Goal: Task Accomplishment & Management: Manage account settings

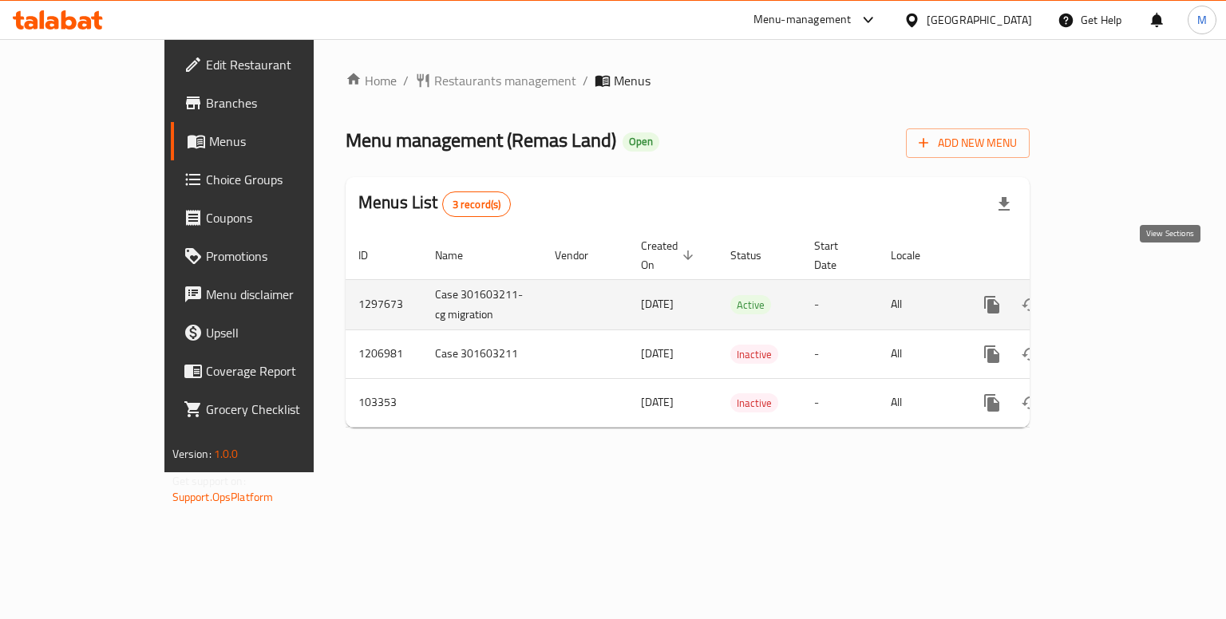
click at [1117, 295] on icon "enhanced table" at bounding box center [1107, 304] width 19 height 19
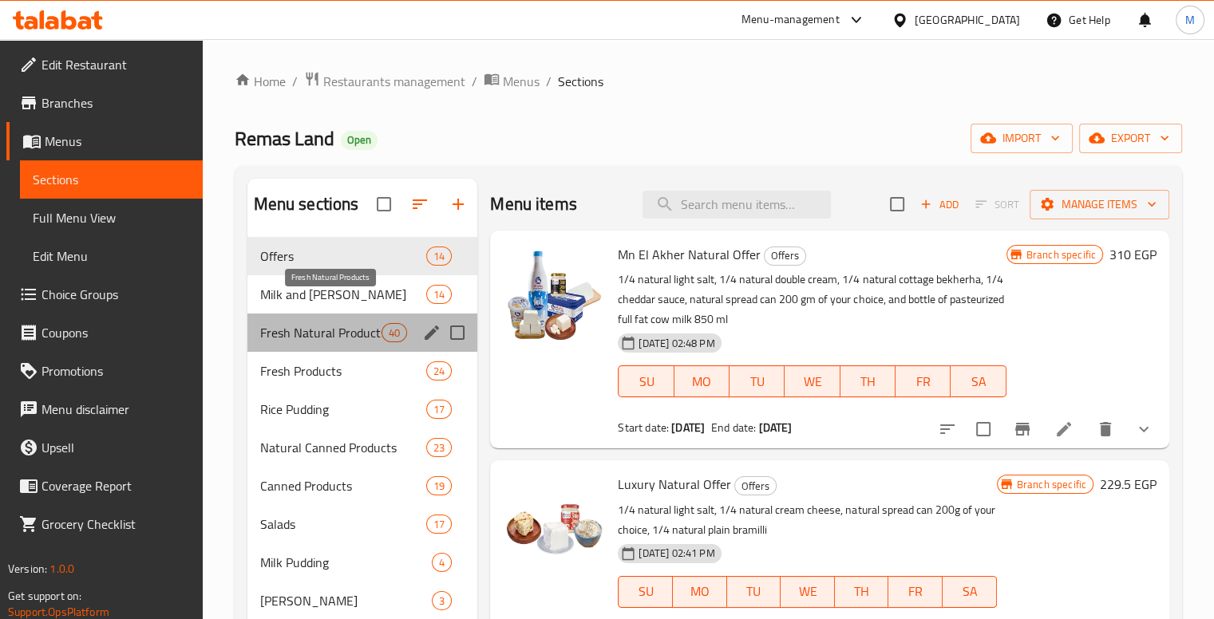
drag, startPoint x: 252, startPoint y: 299, endPoint x: 366, endPoint y: 302, distance: 113.4
click at [366, 314] on div "Fresh Natural Products 40" at bounding box center [362, 333] width 231 height 38
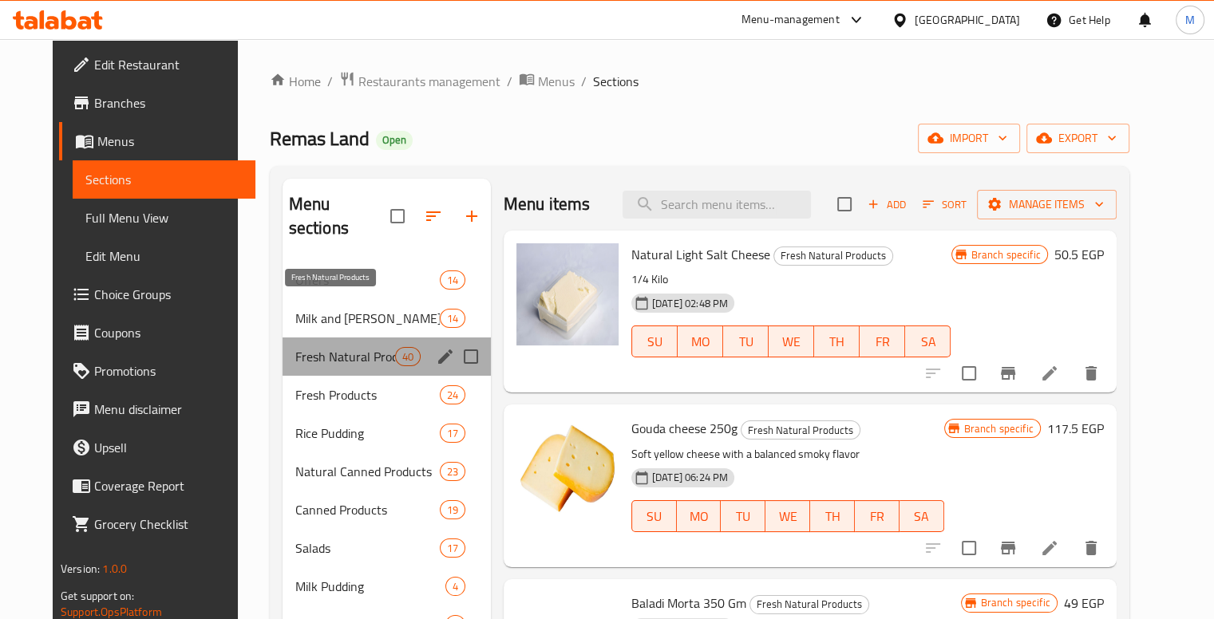
drag, startPoint x: 366, startPoint y: 302, endPoint x: 291, endPoint y: 307, distance: 75.2
click at [295, 347] on span "Fresh Natural Products" at bounding box center [345, 356] width 100 height 19
drag, startPoint x: 228, startPoint y: 303, endPoint x: 342, endPoint y: 300, distance: 113.4
click at [437, 345] on button "edit" at bounding box center [445, 357] width 24 height 24
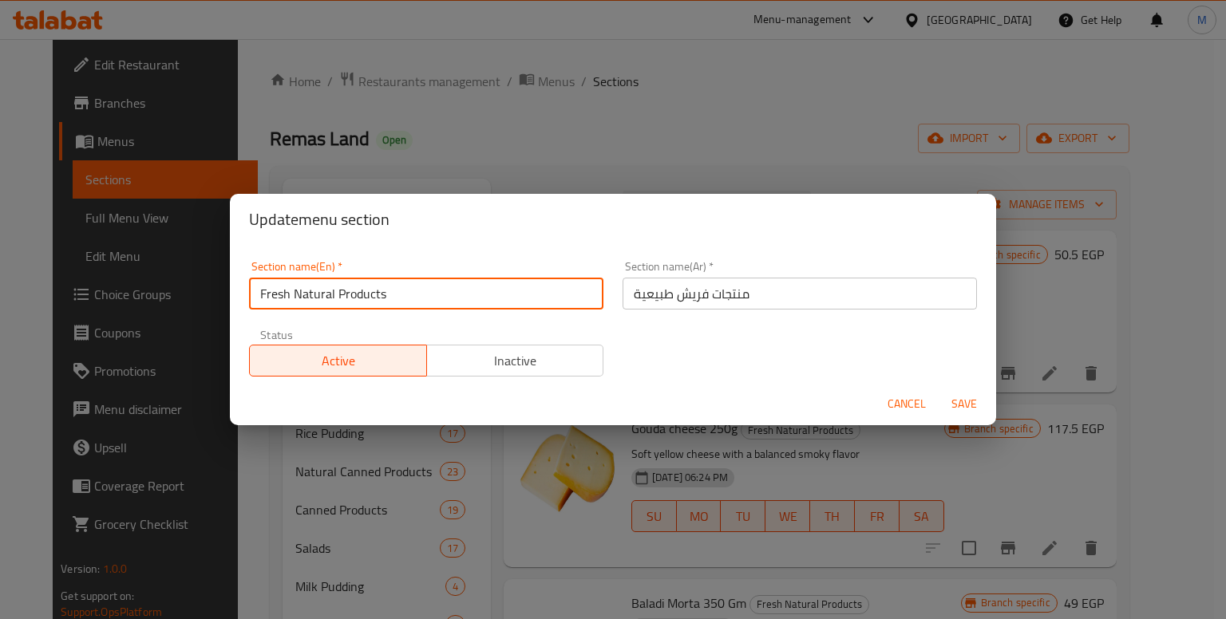
click at [493, 288] on input "Fresh Natural Products" at bounding box center [426, 294] width 354 height 32
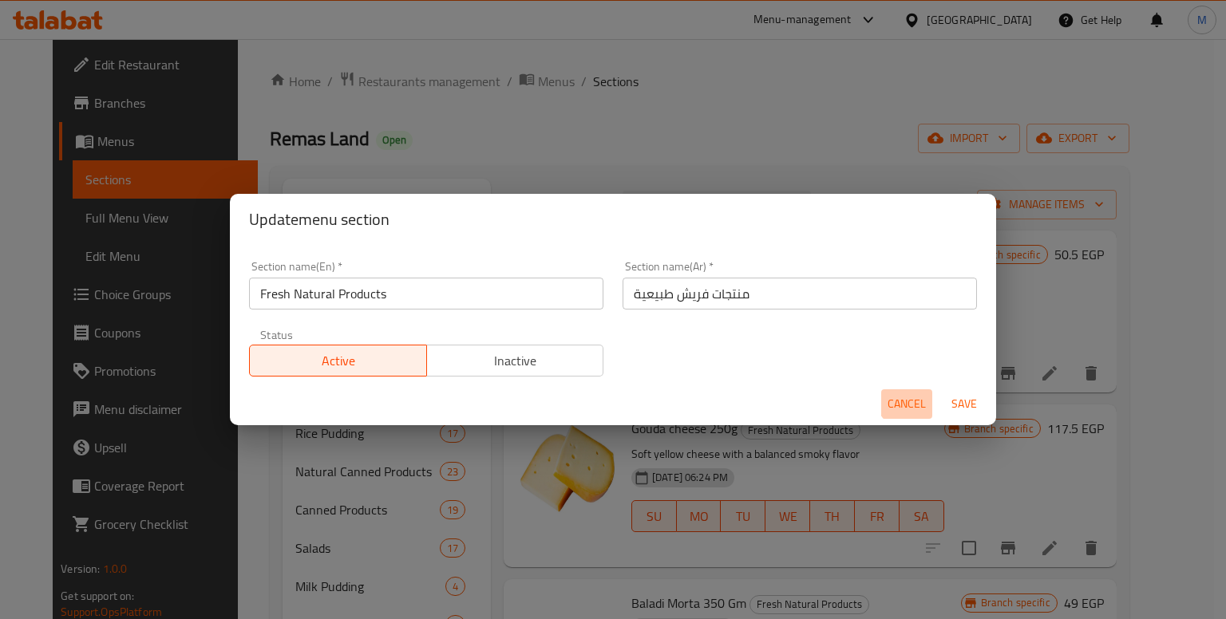
click at [909, 397] on span "Cancel" at bounding box center [907, 404] width 38 height 20
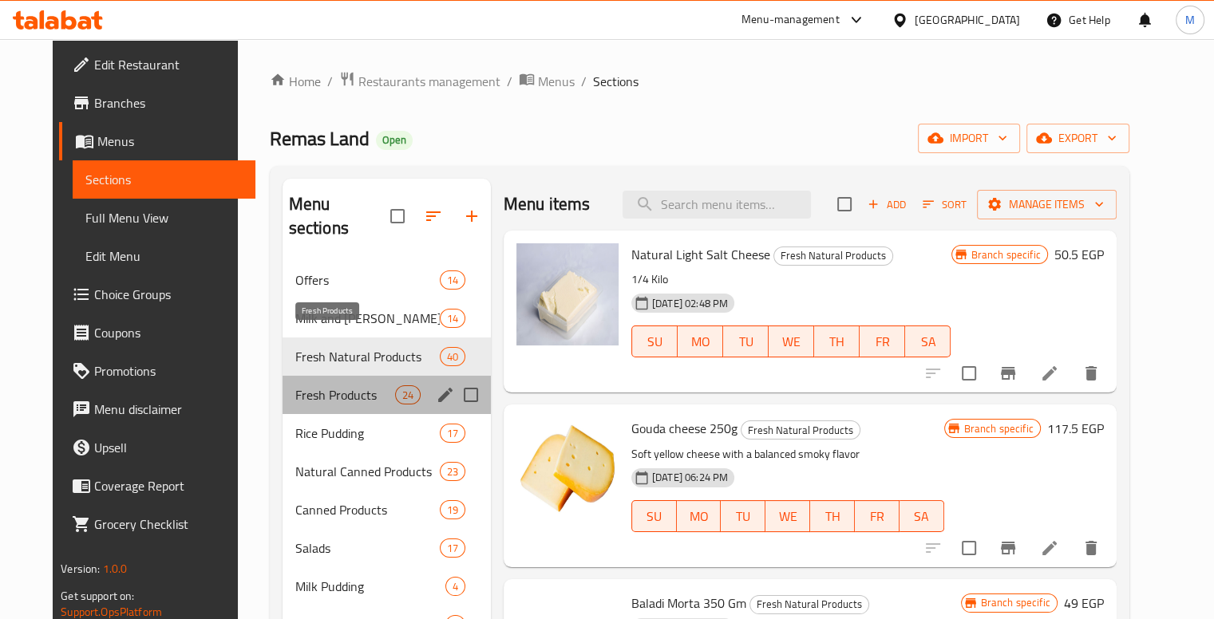
click at [299, 386] on span "Fresh Products" at bounding box center [345, 395] width 100 height 19
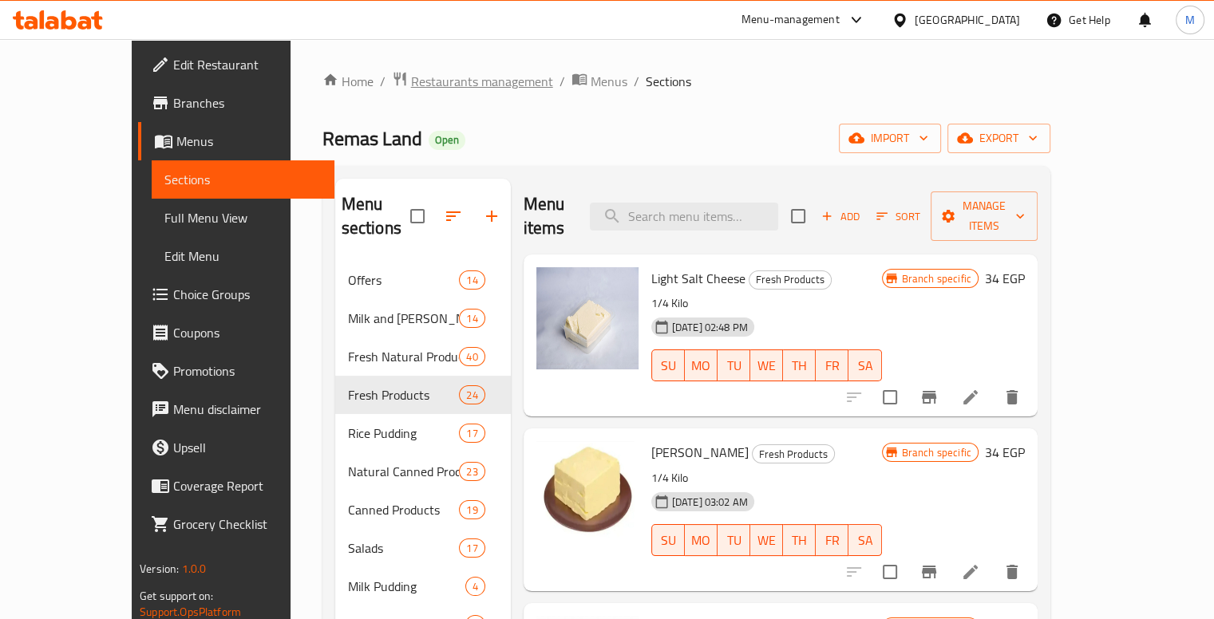
click at [411, 79] on span "Restaurants management" at bounding box center [482, 81] width 142 height 19
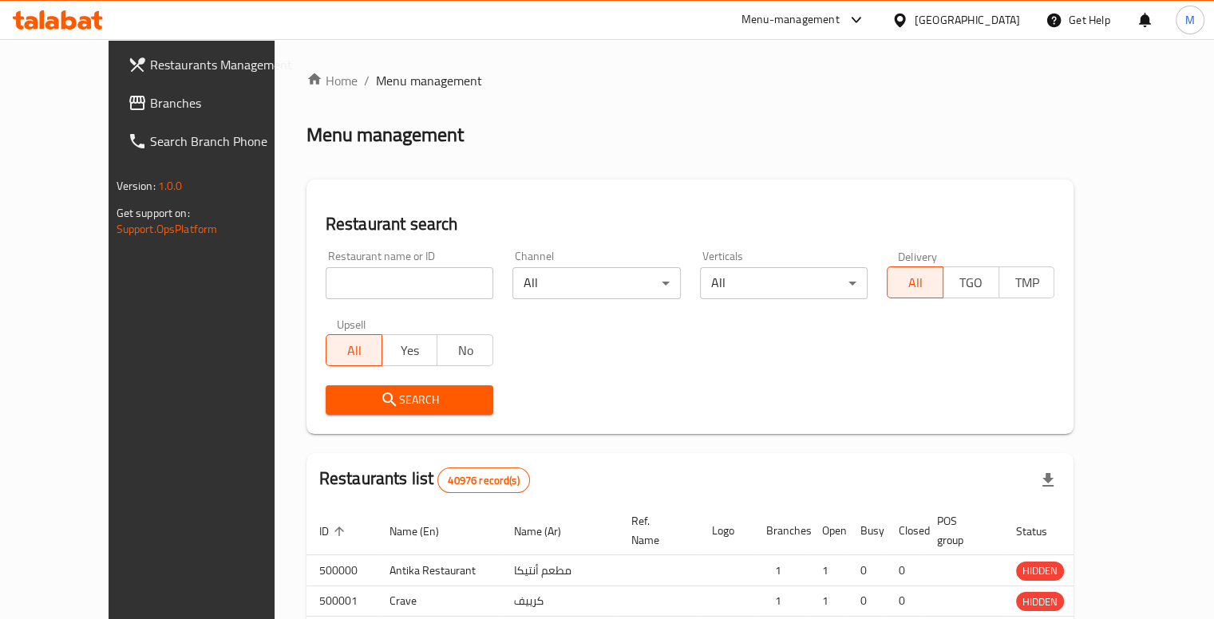
click at [340, 253] on div "Home / Menu management Menu management Restaurant search Restaurant name or ID …" at bounding box center [691, 513] width 768 height 885
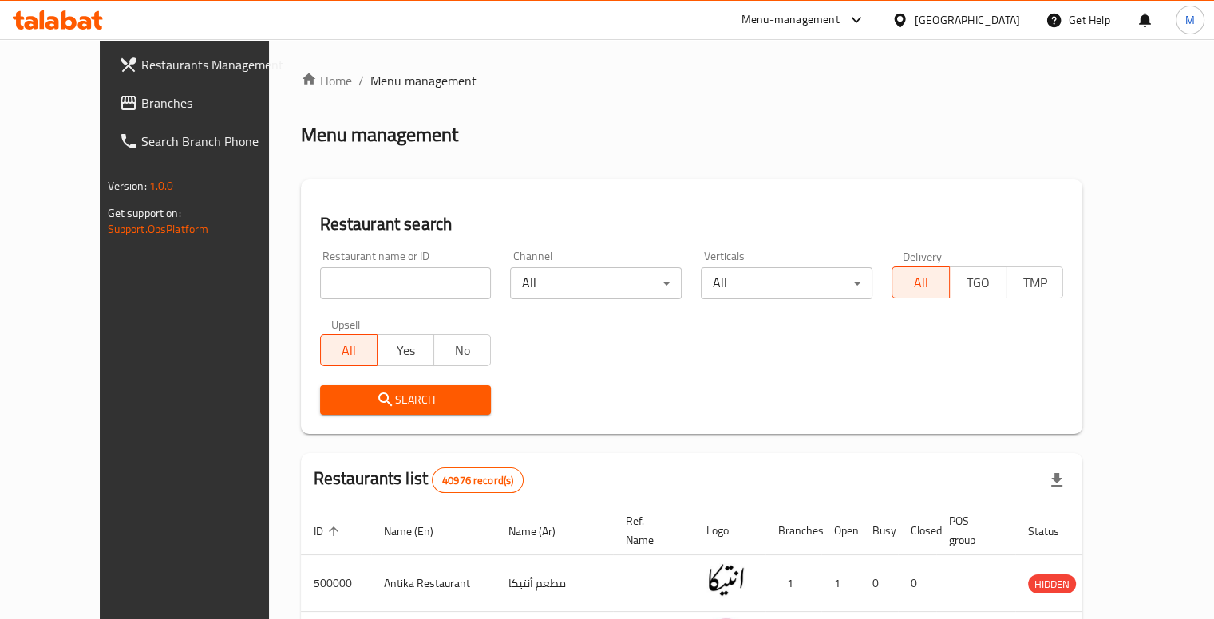
click at [340, 267] on input "search" at bounding box center [406, 283] width 172 height 32
type input "remas land"
click button "Search" at bounding box center [406, 401] width 172 height 30
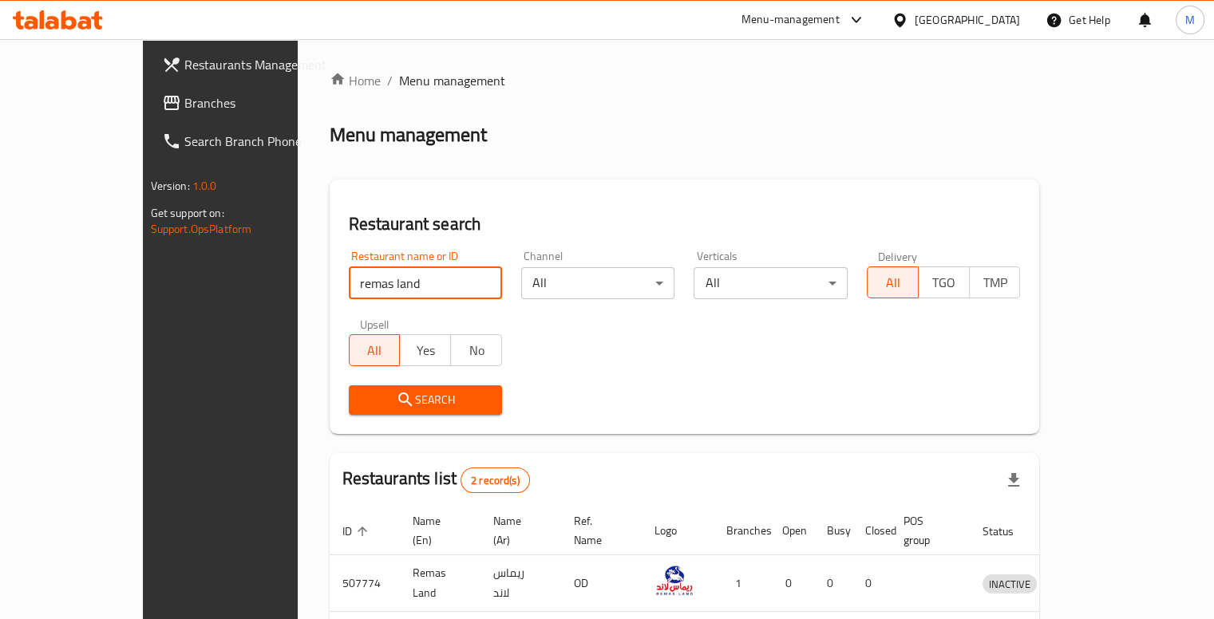
scroll to position [77, 0]
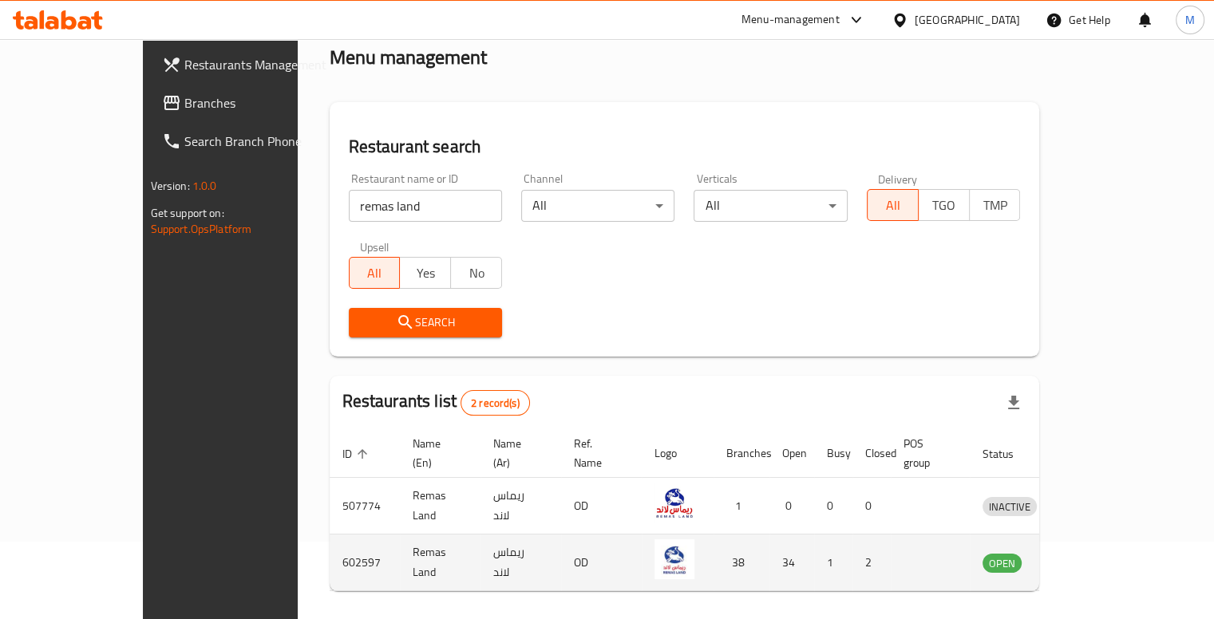
click at [330, 535] on td "602597" at bounding box center [365, 563] width 70 height 57
copy td "602597"
click at [400, 535] on td "Remas Land" at bounding box center [440, 563] width 81 height 57
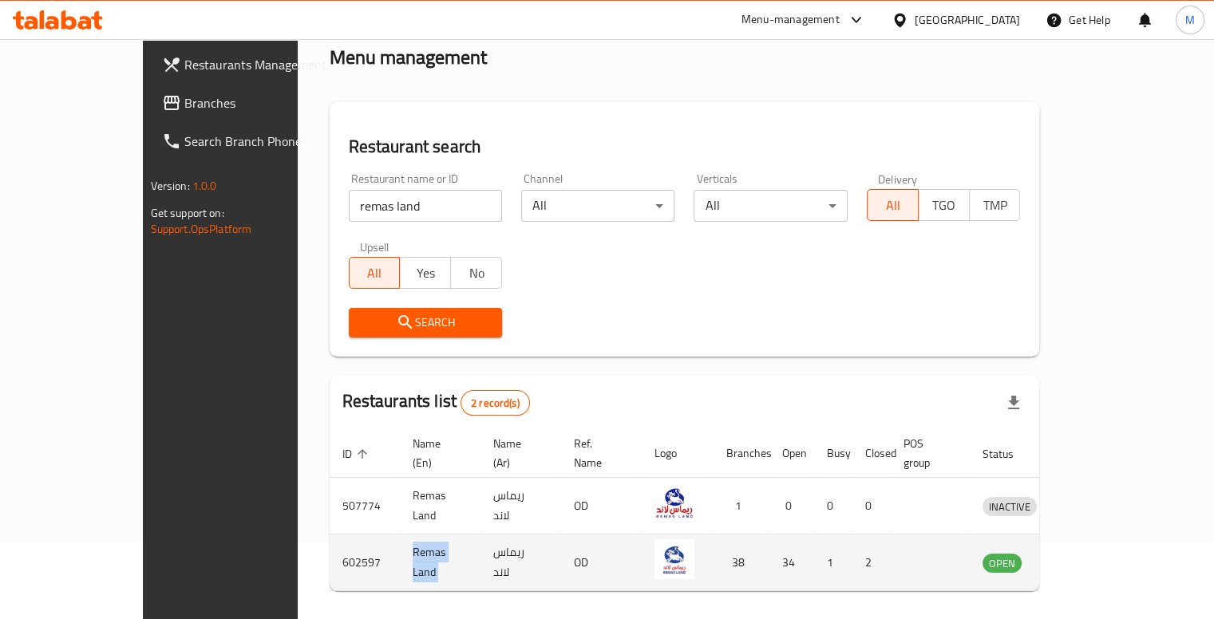
copy td "Remas Land"
click at [400, 535] on td "Remas Land" at bounding box center [440, 563] width 81 height 57
